Goal: Navigation & Orientation: Find specific page/section

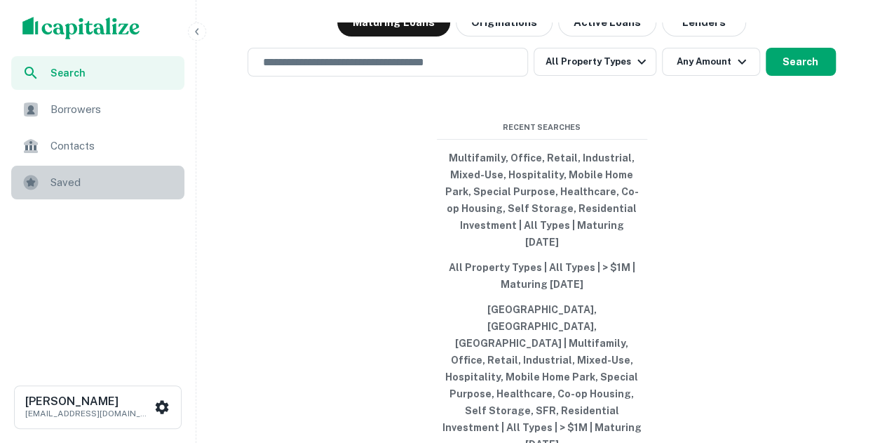
click at [86, 180] on span "Saved" at bounding box center [114, 182] width 126 height 17
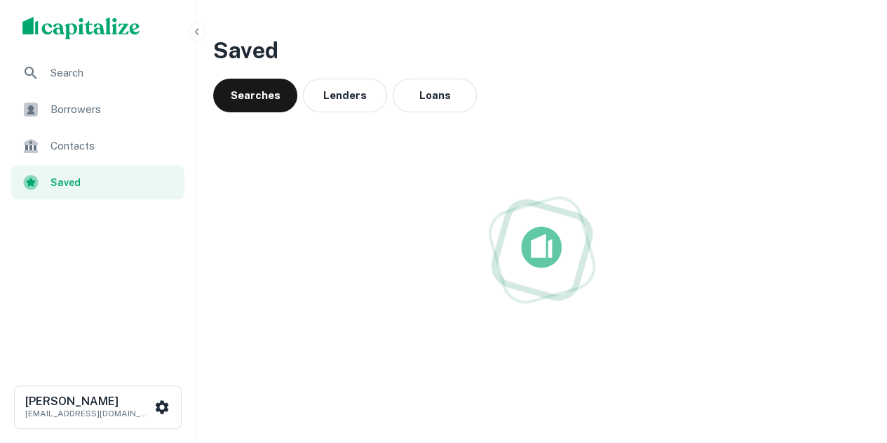
click at [328, 112] on div at bounding box center [541, 249] width 657 height 274
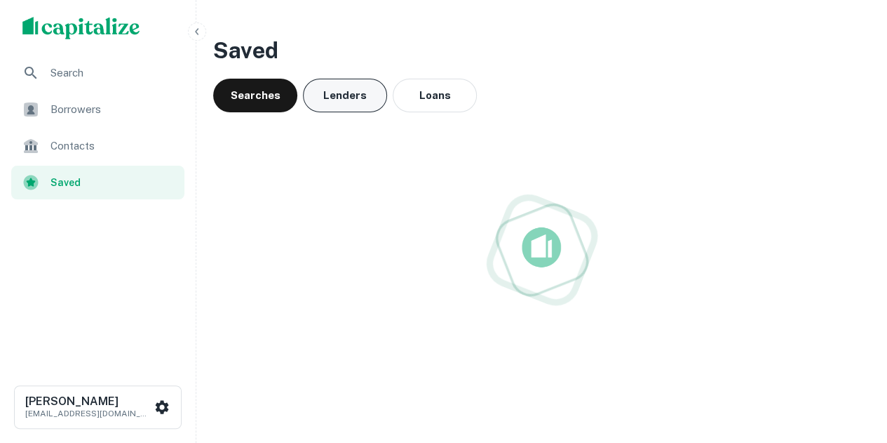
click at [337, 99] on button "Lenders" at bounding box center [345, 96] width 84 height 34
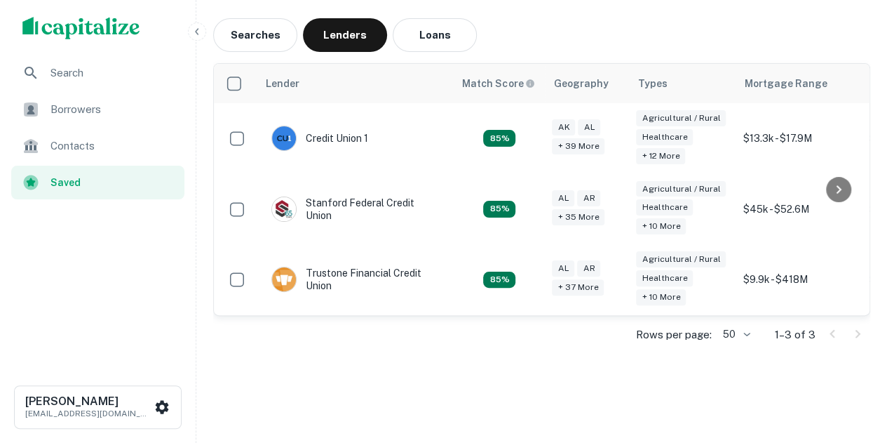
scroll to position [70, 0]
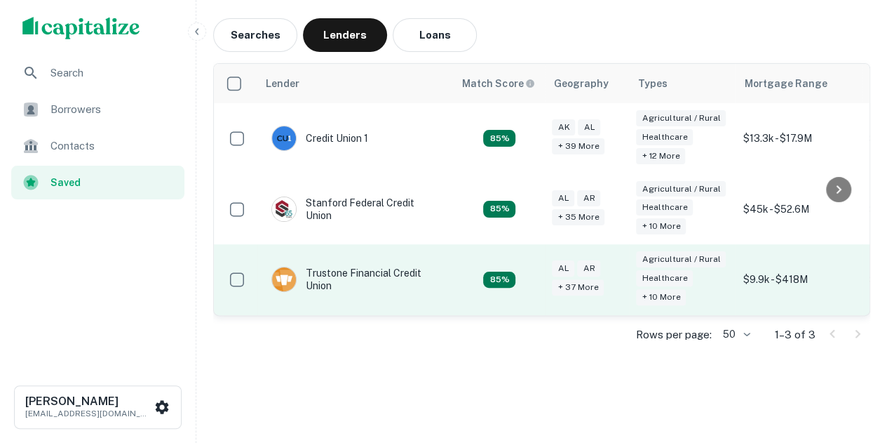
click at [723, 273] on div "Agricultural / Rural Healthcare + 10 more" at bounding box center [682, 279] width 93 height 57
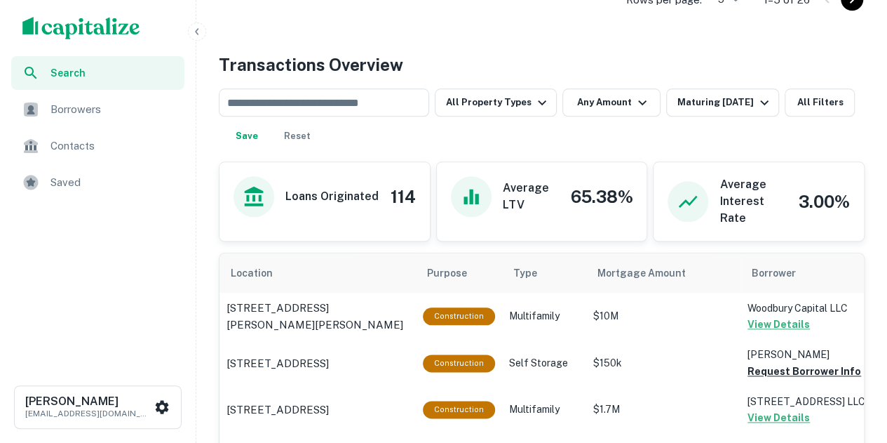
scroll to position [772, 0]
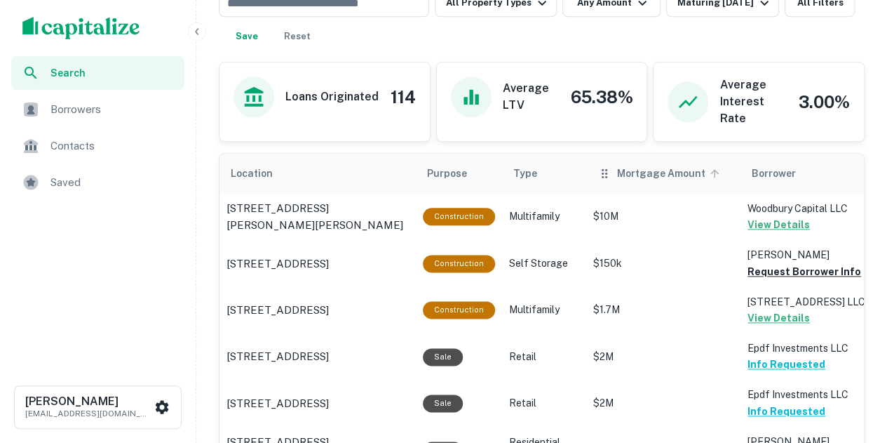
click at [617, 175] on span "Mortgage Amount" at bounding box center [670, 173] width 107 height 17
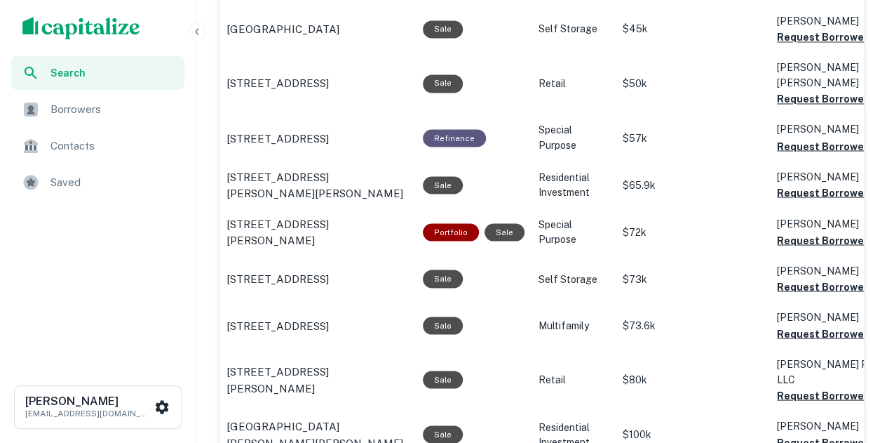
scroll to position [1642, 0]
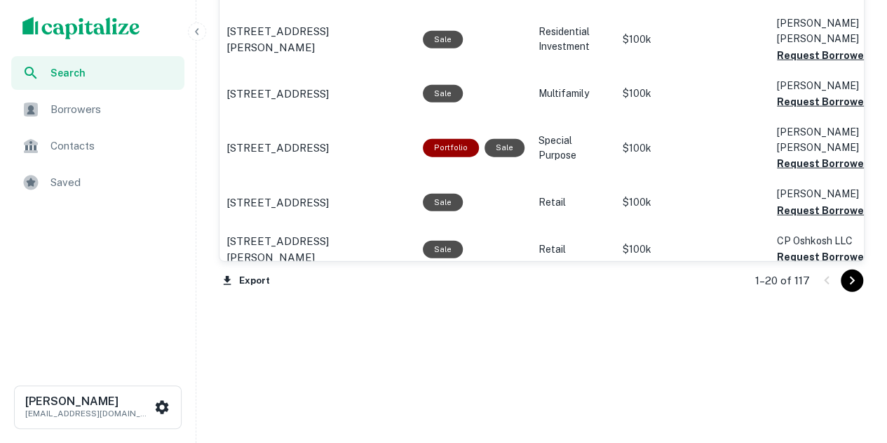
click at [864, 281] on div "1–20 of 117" at bounding box center [802, 281] width 126 height 38
click at [856, 276] on icon "Go to next page" at bounding box center [852, 280] width 17 height 17
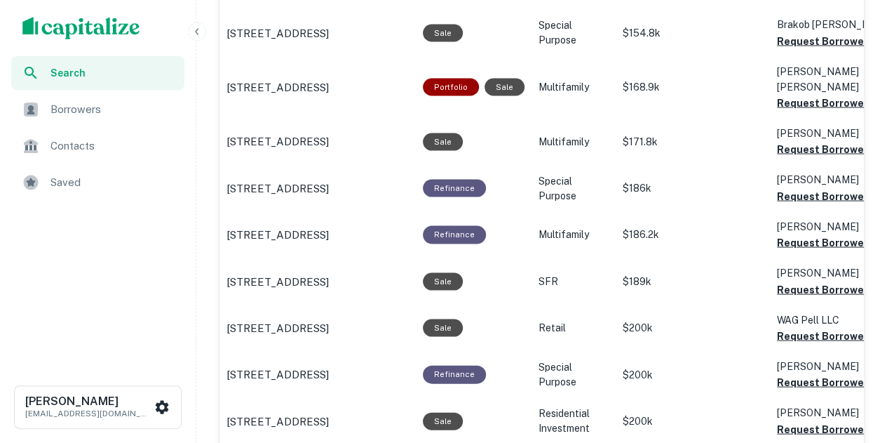
scroll to position [1642, 0]
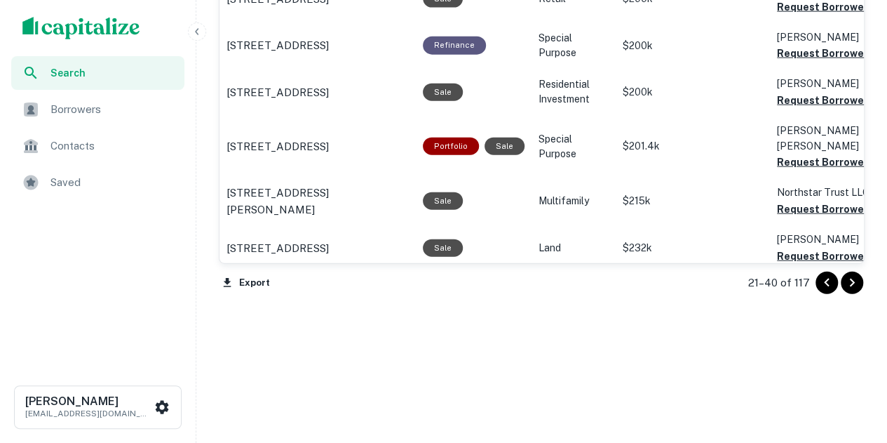
click at [86, 119] on div "Borrowers" at bounding box center [97, 110] width 173 height 34
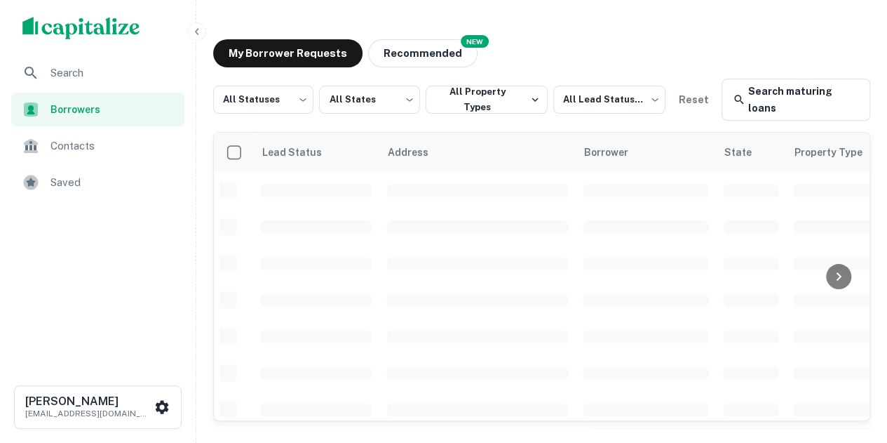
scroll to position [62, 0]
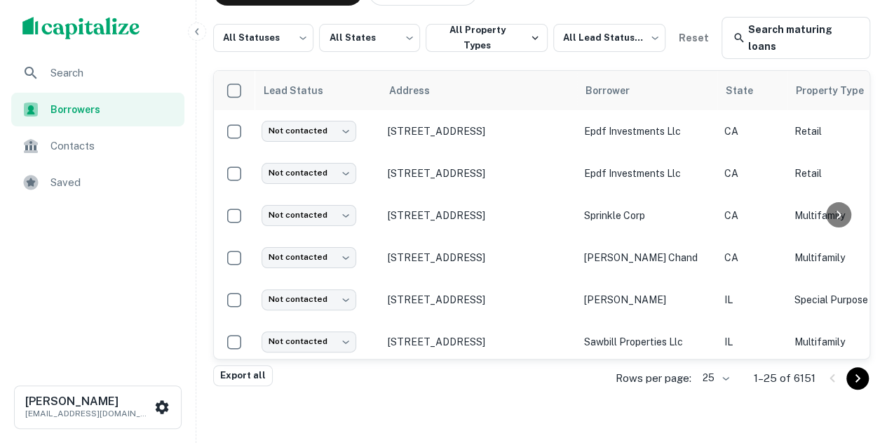
drag, startPoint x: 482, startPoint y: 360, endPoint x: 596, endPoint y: 370, distance: 114.8
click at [596, 351] on div "All Statuses *** ​ All States *** ​ All Property Types All Lead Statuses *** ​ …" at bounding box center [541, 184] width 657 height 334
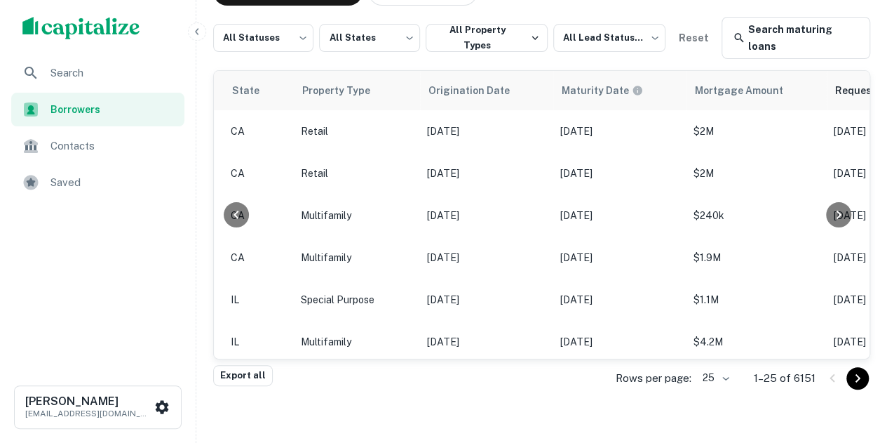
scroll to position [0, 530]
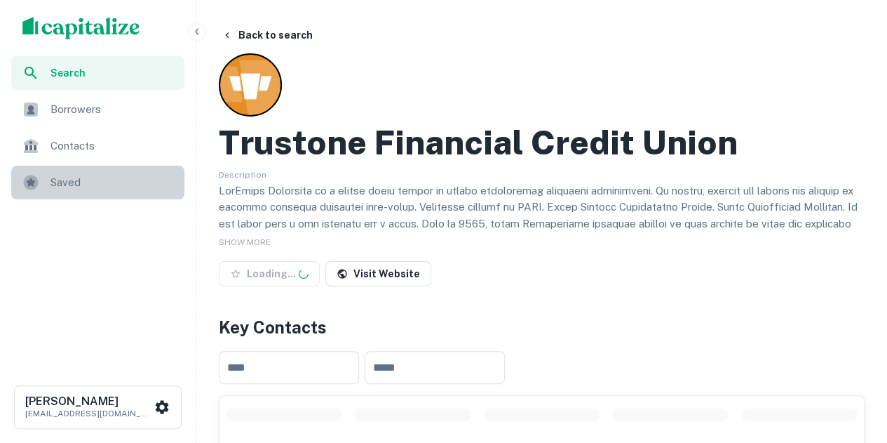
click at [128, 181] on span "Saved" at bounding box center [114, 182] width 126 height 17
